Goal: Find contact information: Find contact information

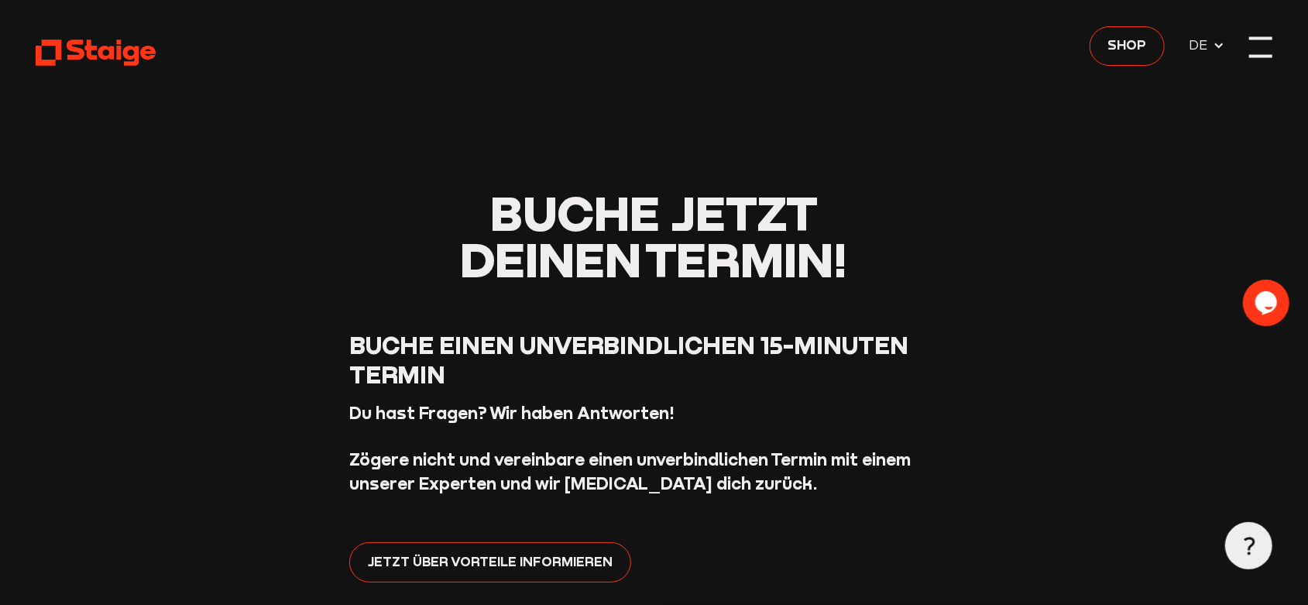
click at [1255, 46] on div at bounding box center [1260, 47] width 23 height 23
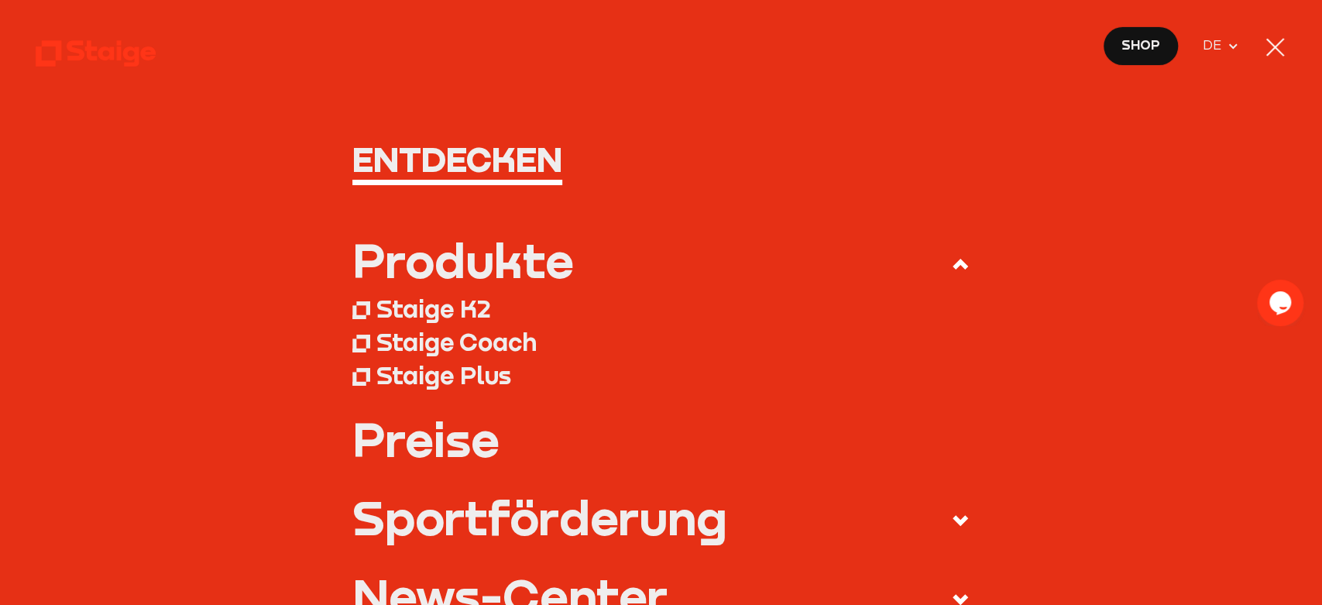
click at [1147, 45] on span "Shop" at bounding box center [1140, 45] width 39 height 21
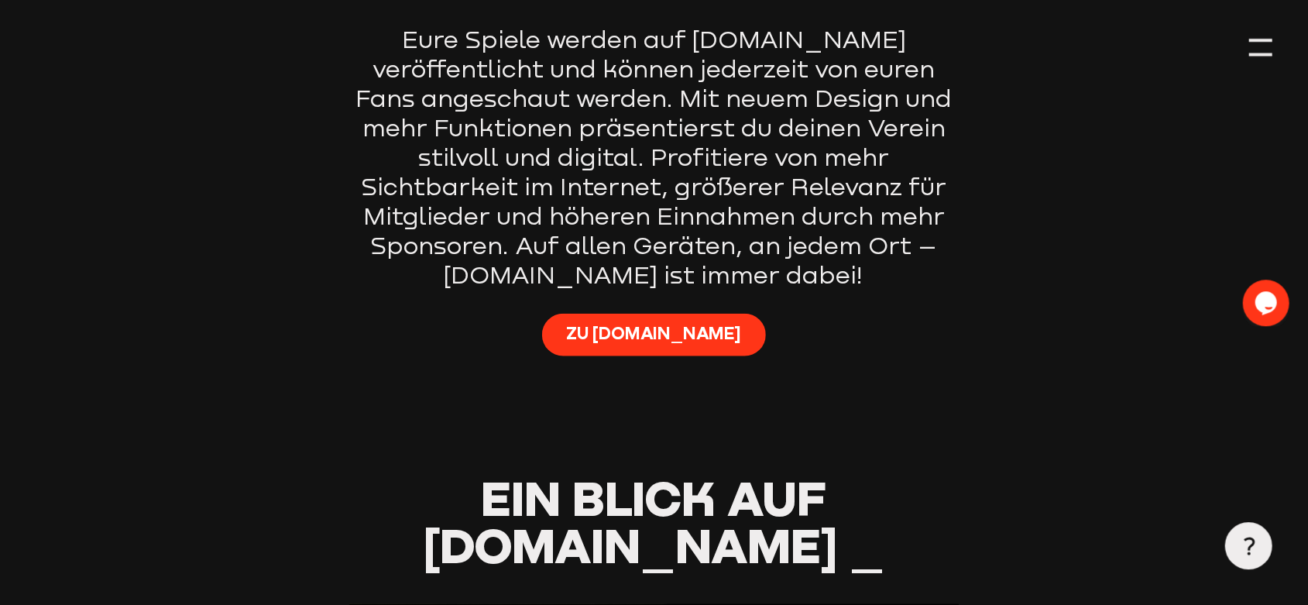
scroll to position [1047, 0]
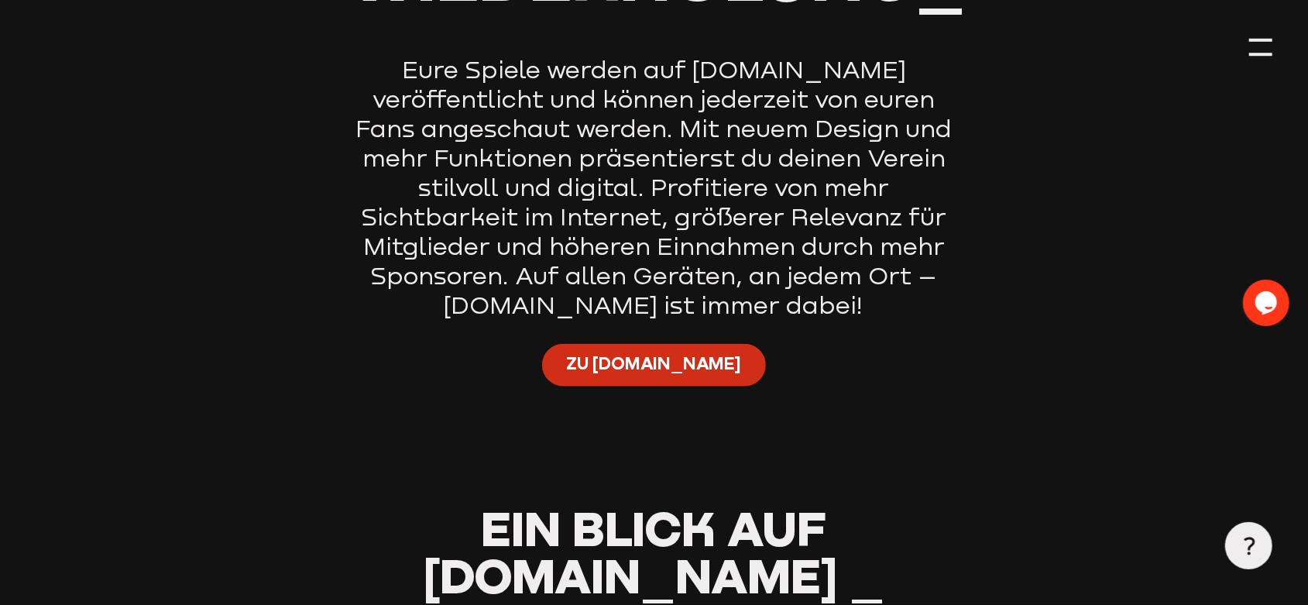
click at [644, 366] on span "Zu [DOMAIN_NAME]" at bounding box center [653, 363] width 175 height 23
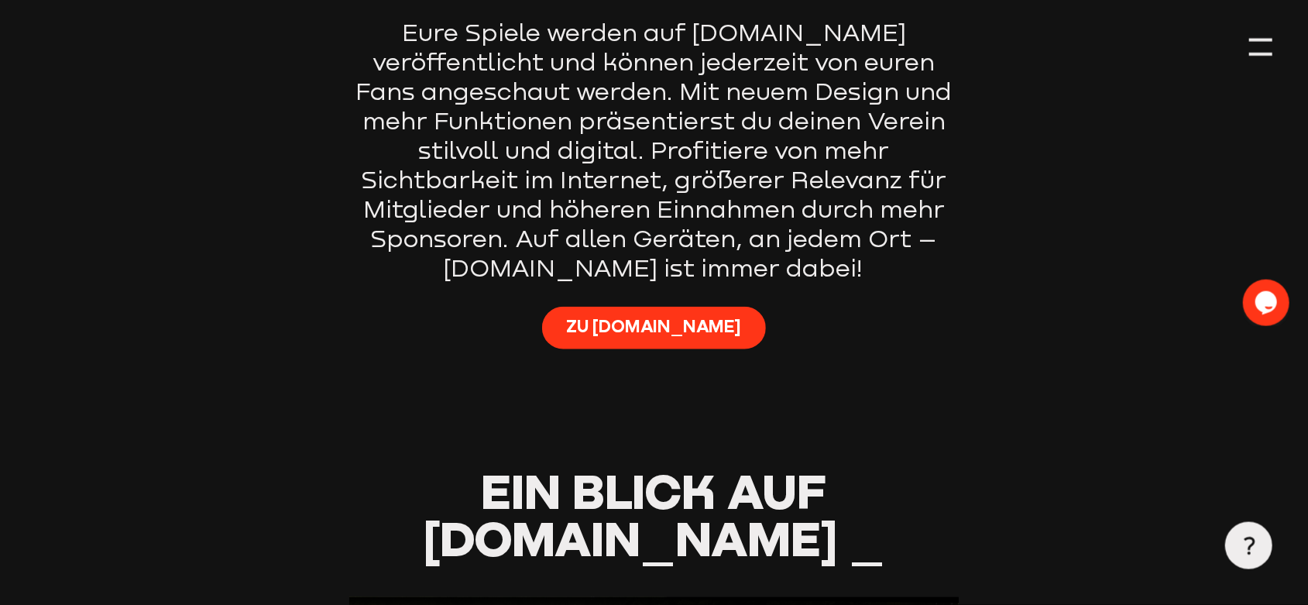
scroll to position [1128, 0]
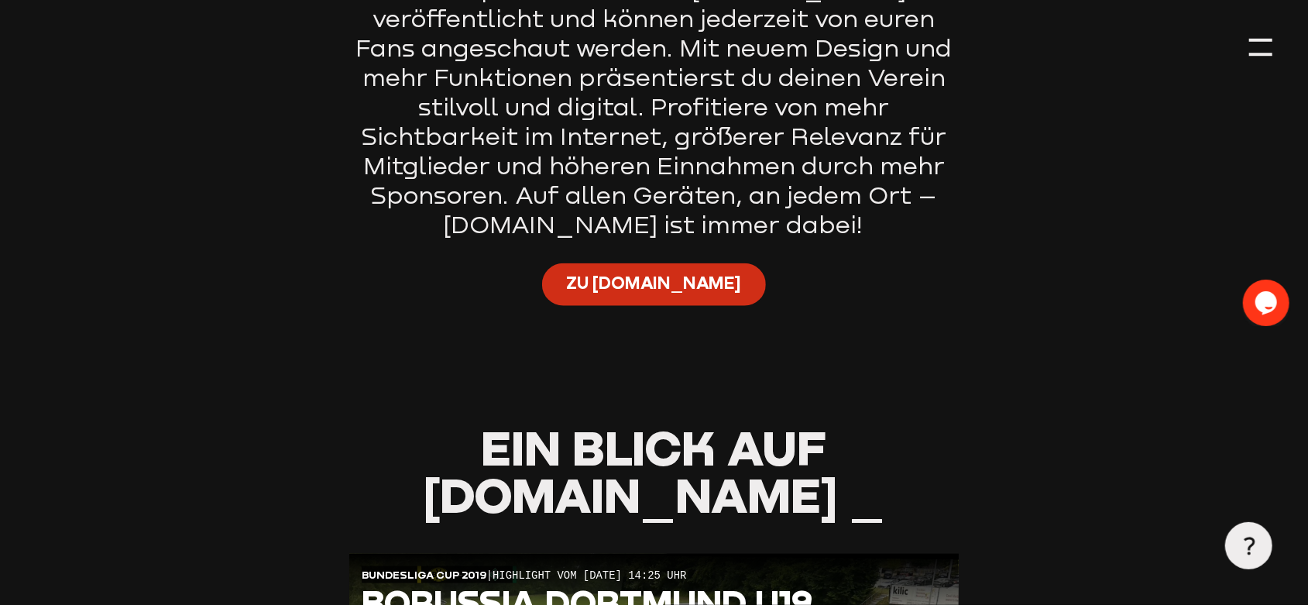
click at [650, 289] on span "Zu [DOMAIN_NAME]" at bounding box center [653, 283] width 175 height 23
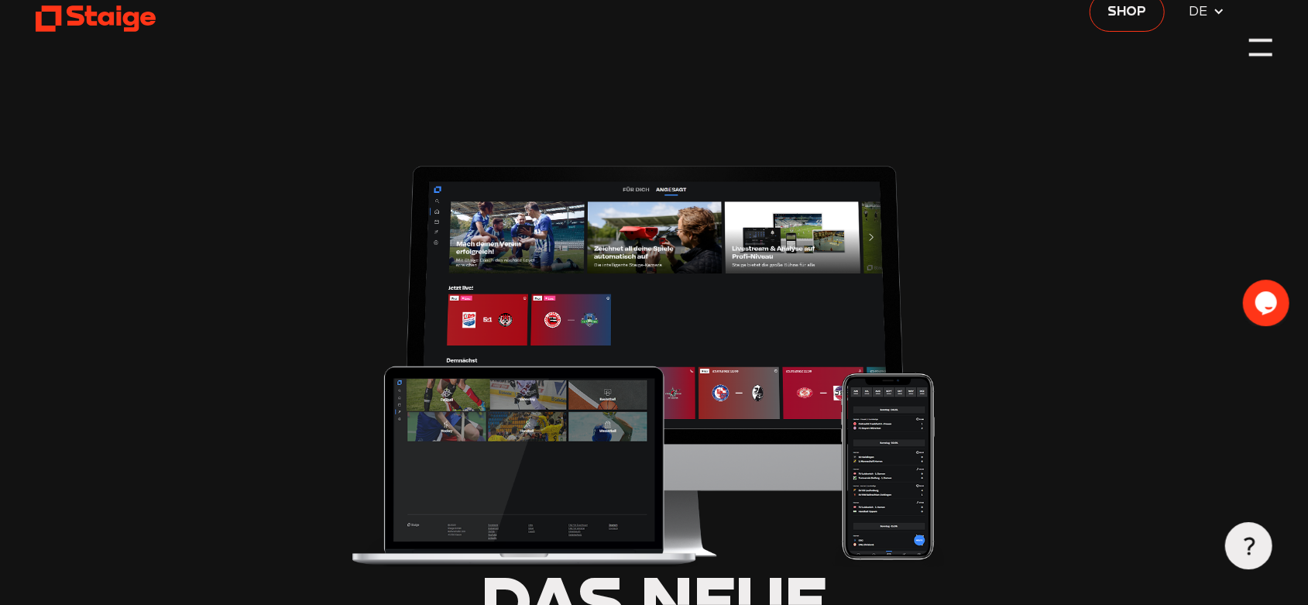
scroll to position [0, 0]
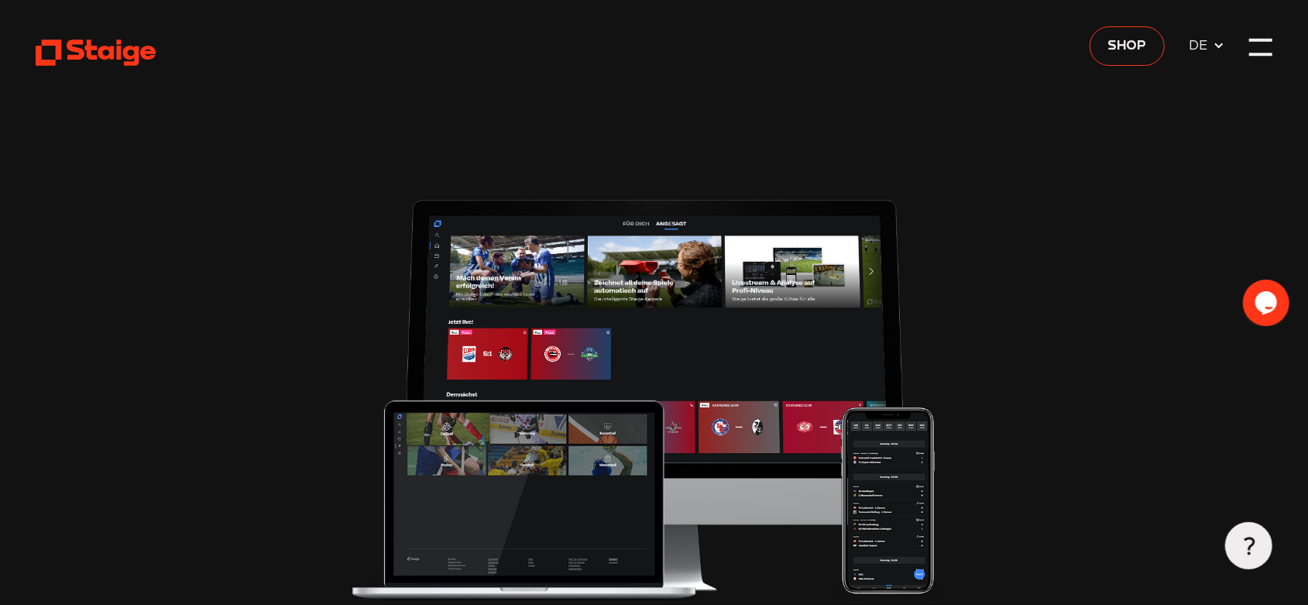
click at [1258, 300] on icon "Chat widget" at bounding box center [1266, 301] width 22 height 23
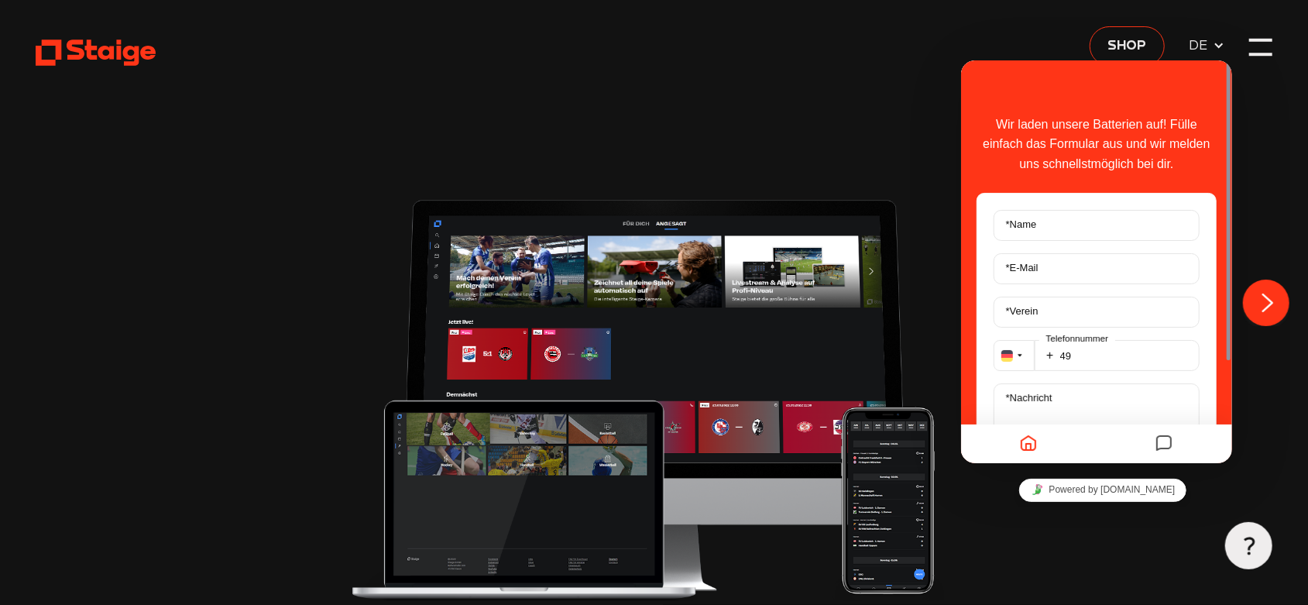
click at [1268, 298] on icon "Chat widget" at bounding box center [1267, 302] width 11 height 19
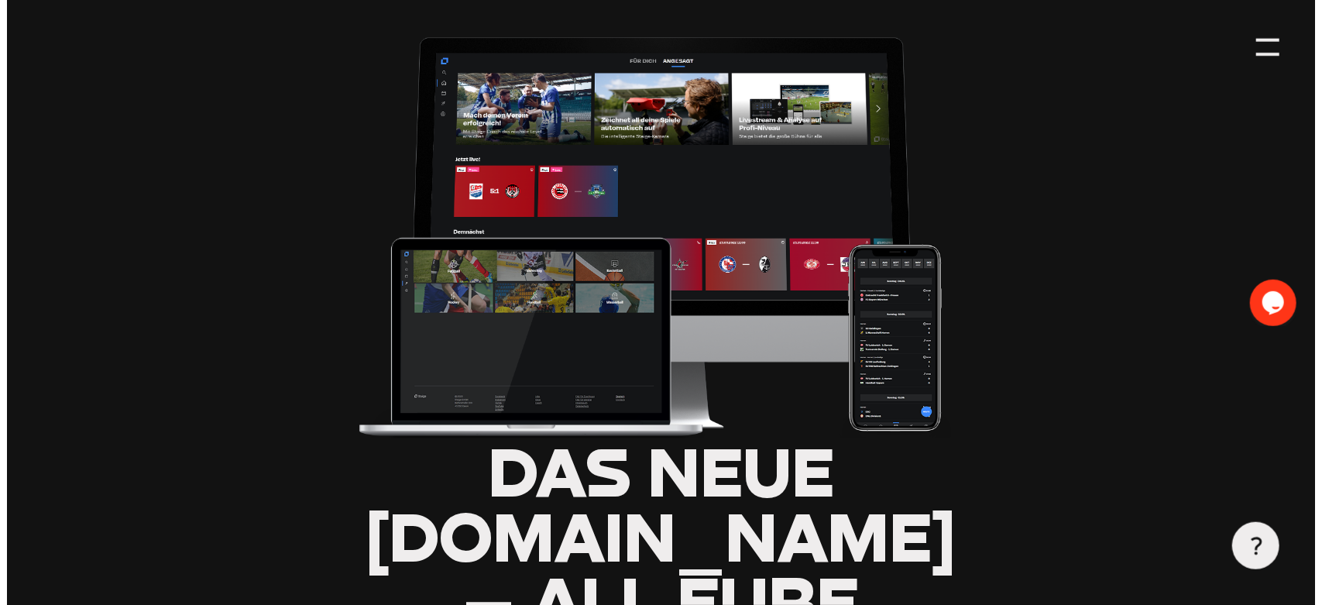
scroll to position [242, 0]
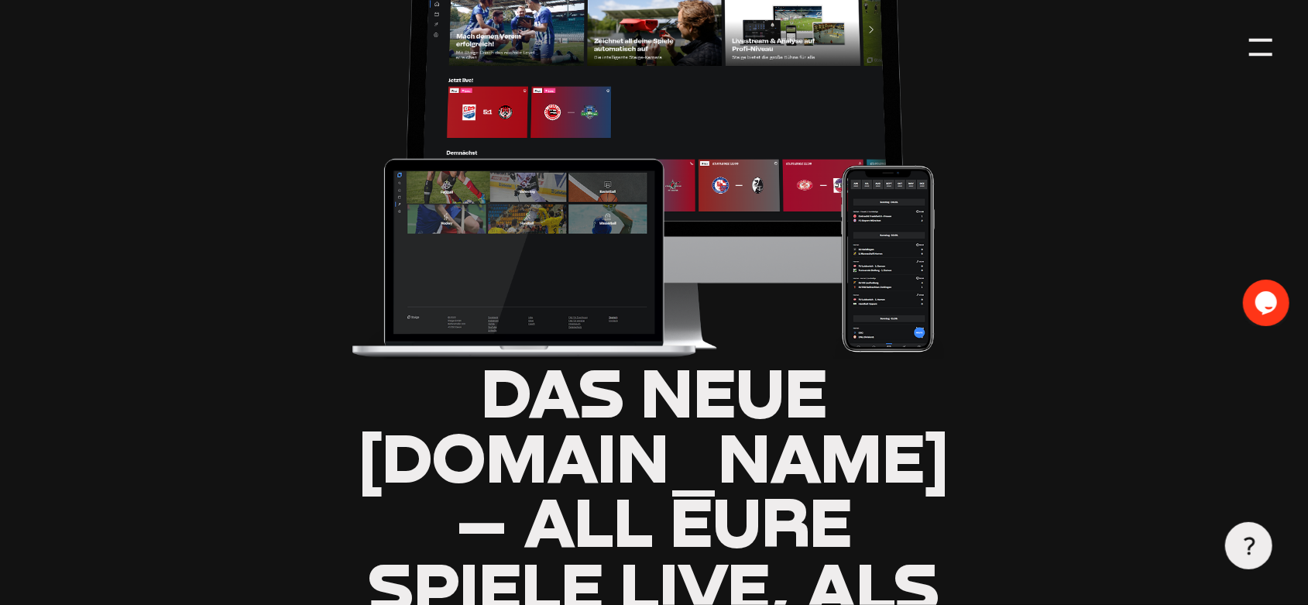
click at [1246, 550] on icon at bounding box center [1249, 546] width 19 height 19
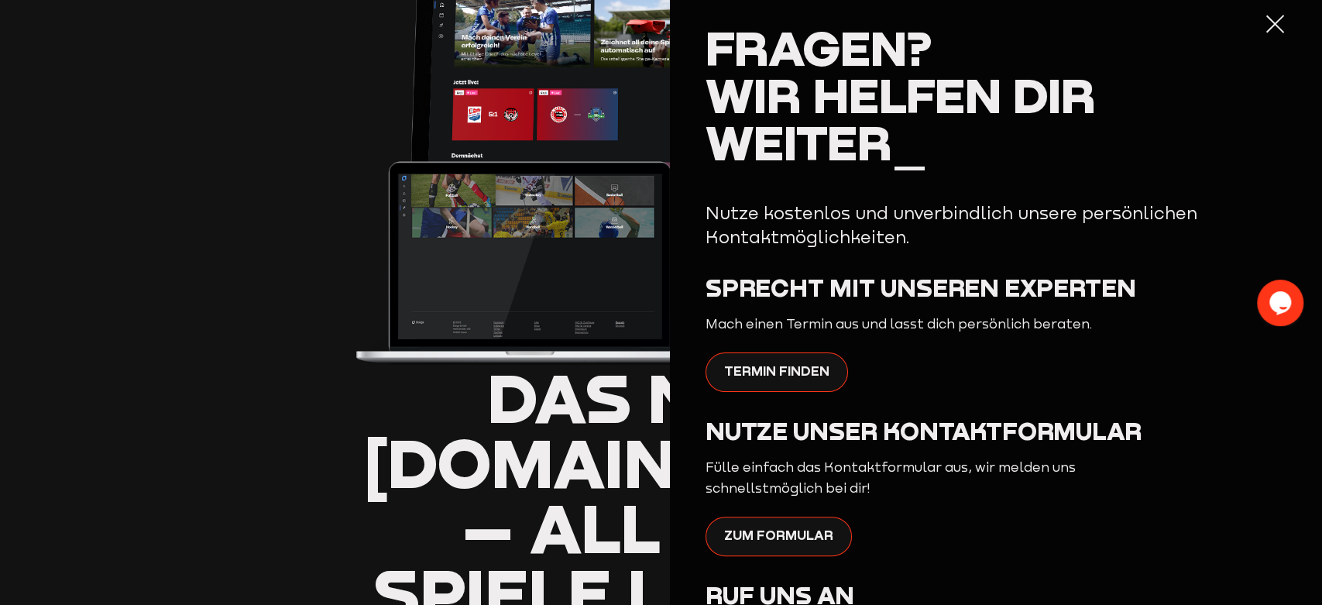
scroll to position [0, 0]
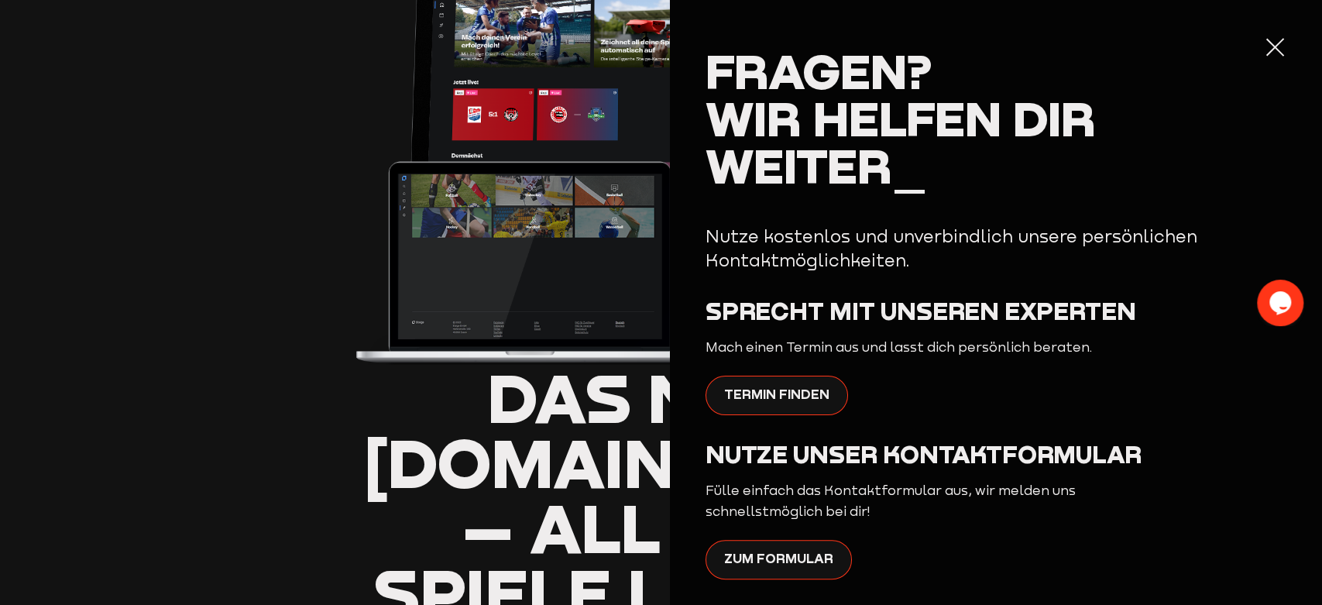
click at [209, 318] on header "Das neue [DOMAIN_NAME] – all eure Spiele live, als Highlight-Clip und Wiederhol…" at bounding box center [661, 538] width 1251 height 1560
click at [763, 567] on span "Zum Formular" at bounding box center [778, 558] width 109 height 21
click at [778, 559] on span "Zum Formular" at bounding box center [778, 558] width 109 height 21
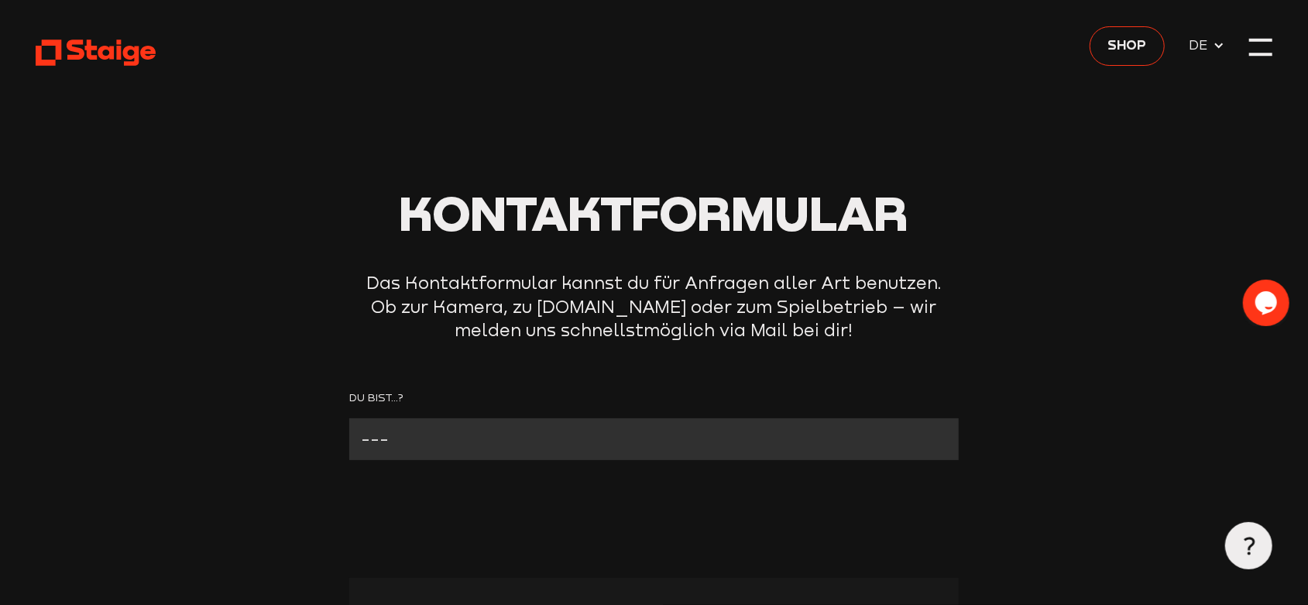
click at [349, 418] on select "--- Verein mit Kamera Verein ohne Kamera Fan Andere" at bounding box center [653, 438] width 609 height 41
select select "Fan"
click option "Fan" at bounding box center [0, 0] width 0 height 0
